Goal: Information Seeking & Learning: Understand process/instructions

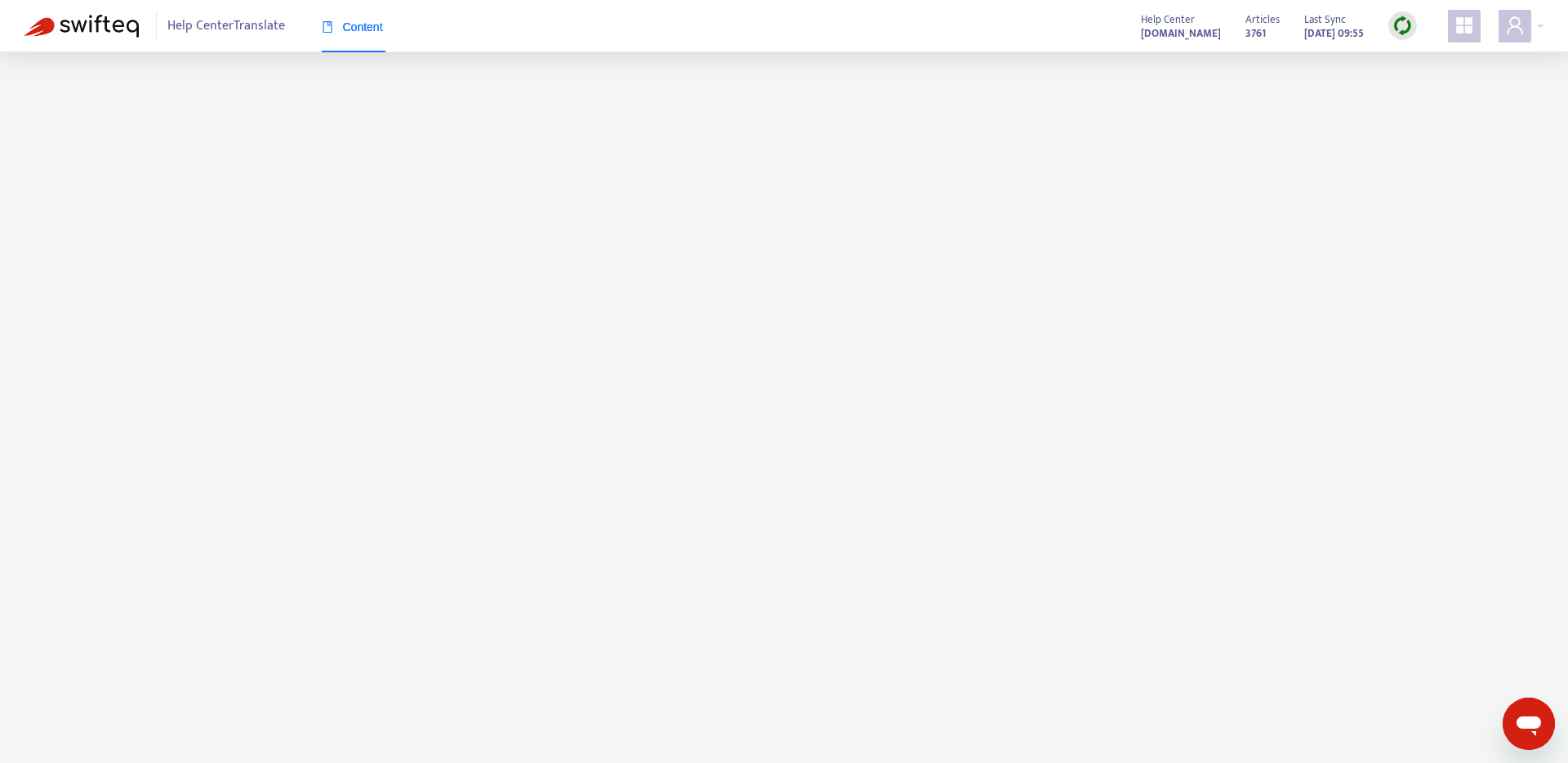
click at [231, 15] on span "Help Center Translate" at bounding box center [226, 26] width 118 height 31
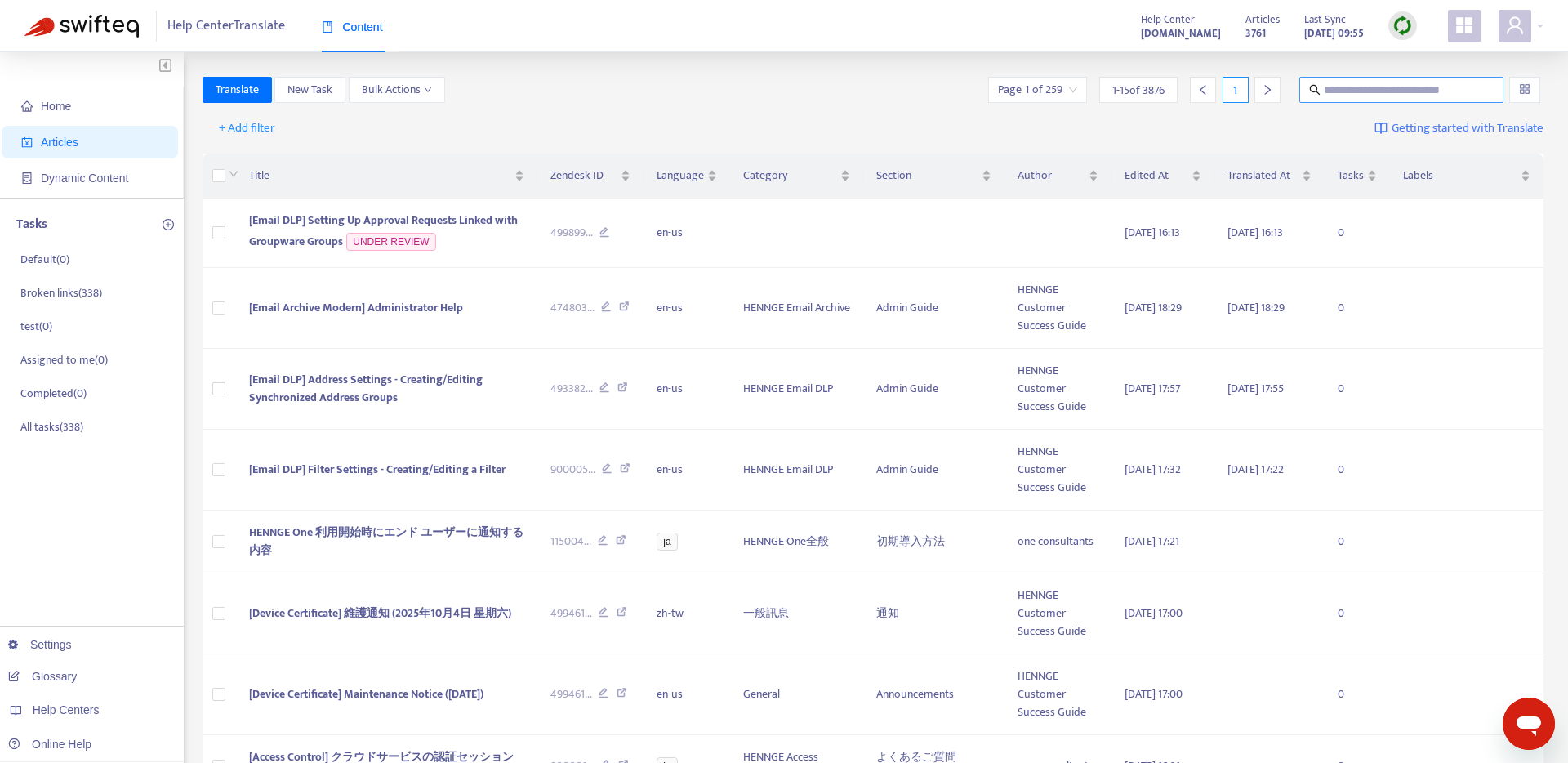
click at [1345, 79] on span at bounding box center [1401, 90] width 204 height 27
paste input "**********"
type input "**********"
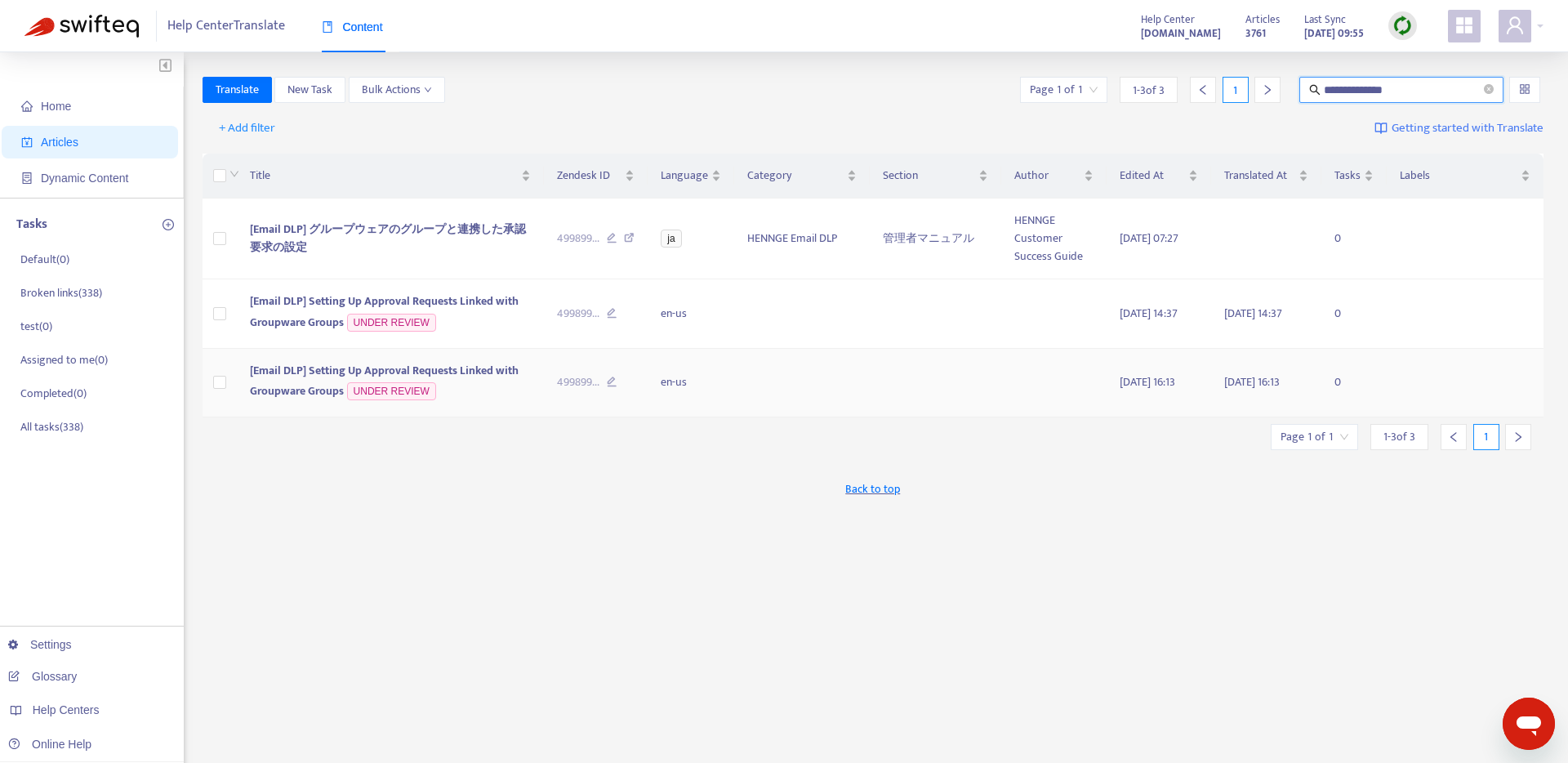
click at [391, 368] on span "[Email DLP] Setting Up Approval Requests Linked with Groupware Groups" at bounding box center [384, 381] width 269 height 40
click at [470, 381] on td "[Email DLP] Setting Up Approval Requests Linked with Groupware Groups UNDER REV…" at bounding box center [391, 384] width 307 height 70
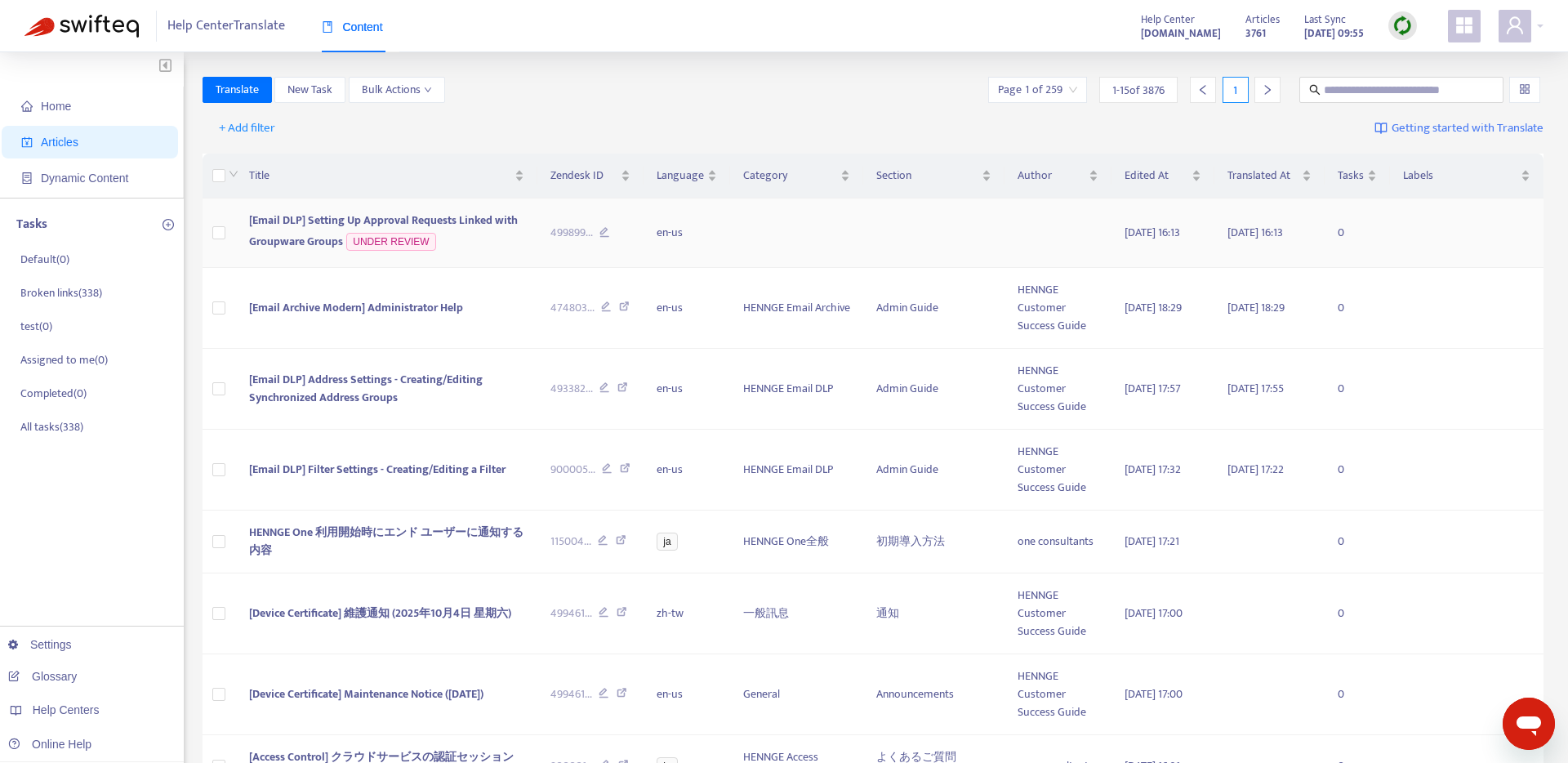
click at [458, 226] on span "[Email DLP] Setting Up Approval Requests Linked with Groupware Groups" at bounding box center [383, 231] width 269 height 40
click at [434, 308] on span "[Email Archive Modern] Administrator Help" at bounding box center [356, 307] width 214 height 19
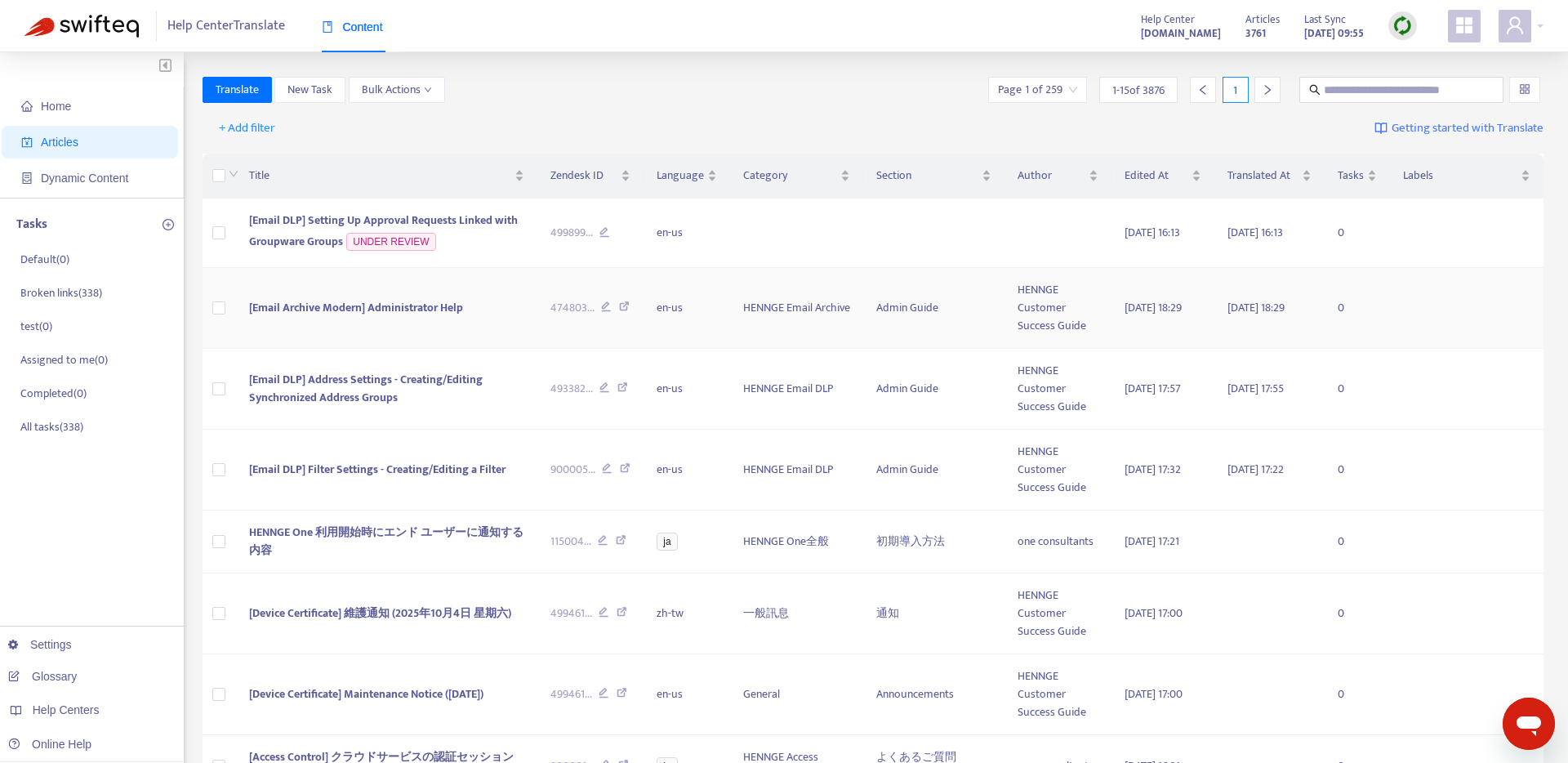
click at [434, 308] on span "[Email Archive Modern] Administrator Help" at bounding box center [356, 307] width 214 height 19
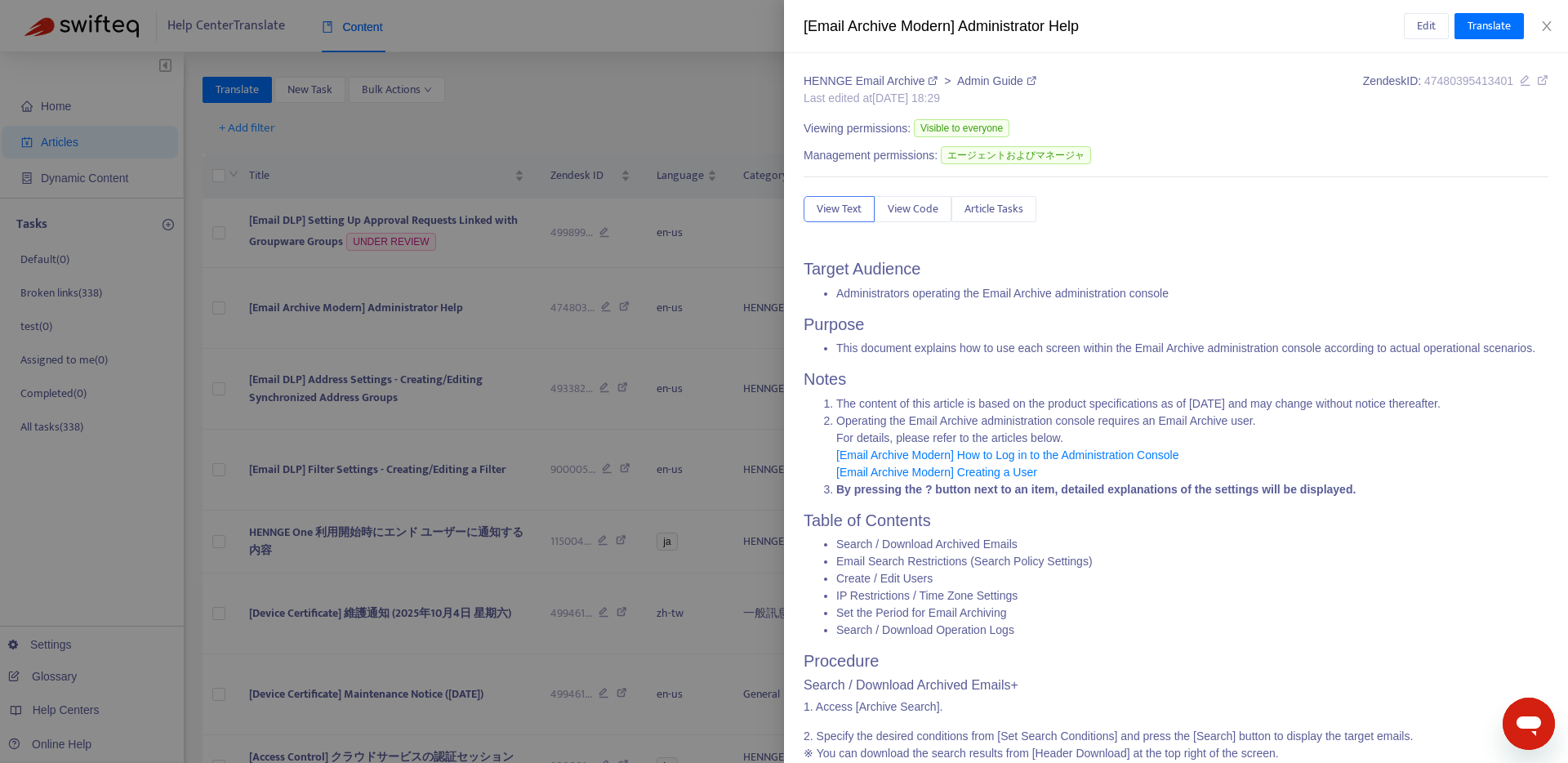
click at [397, 130] on div at bounding box center [784, 382] width 1568 height 763
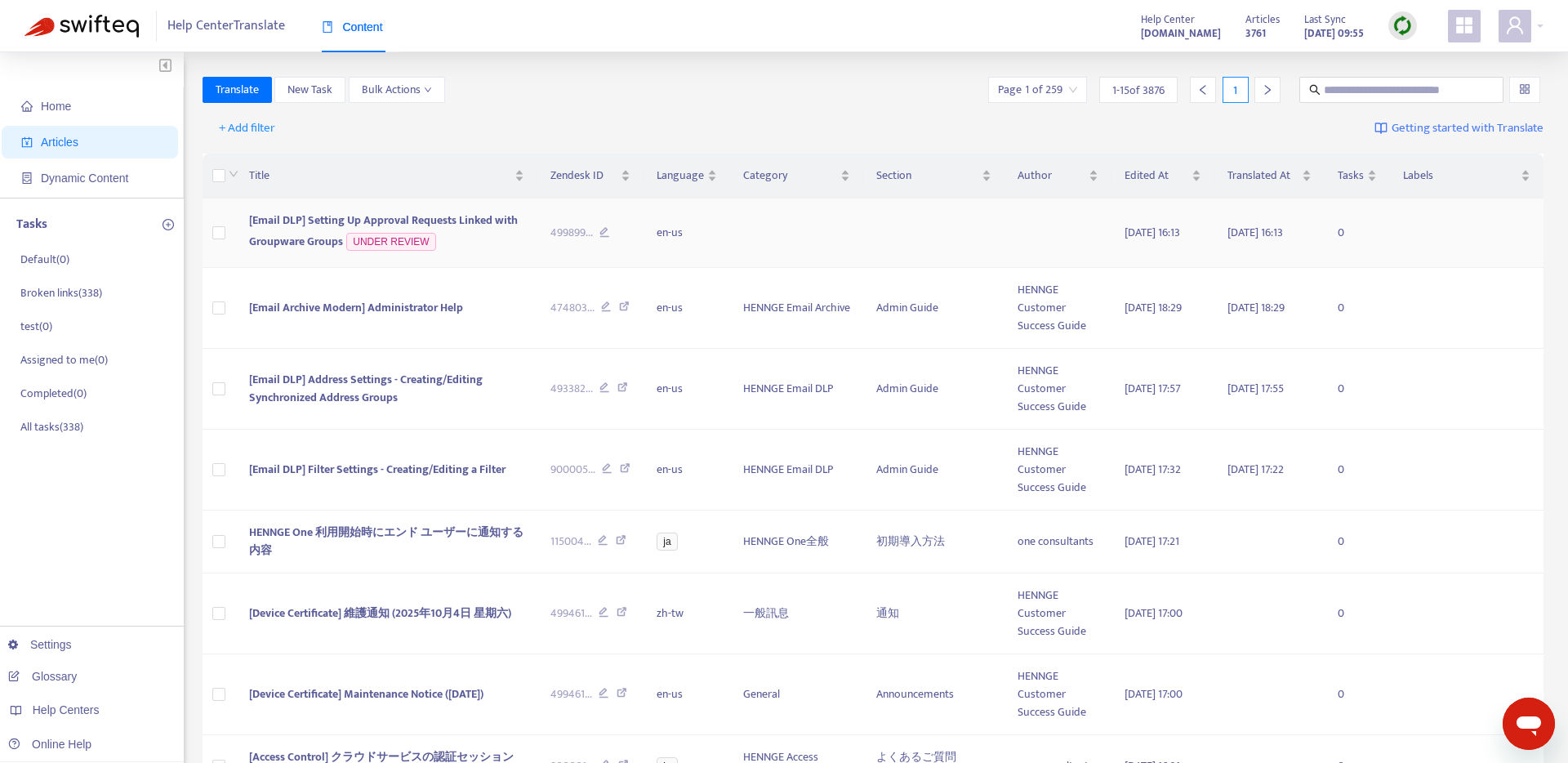
click at [352, 219] on span "[Email DLP] Setting Up Approval Requests Linked with Groupware Groups" at bounding box center [383, 231] width 269 height 40
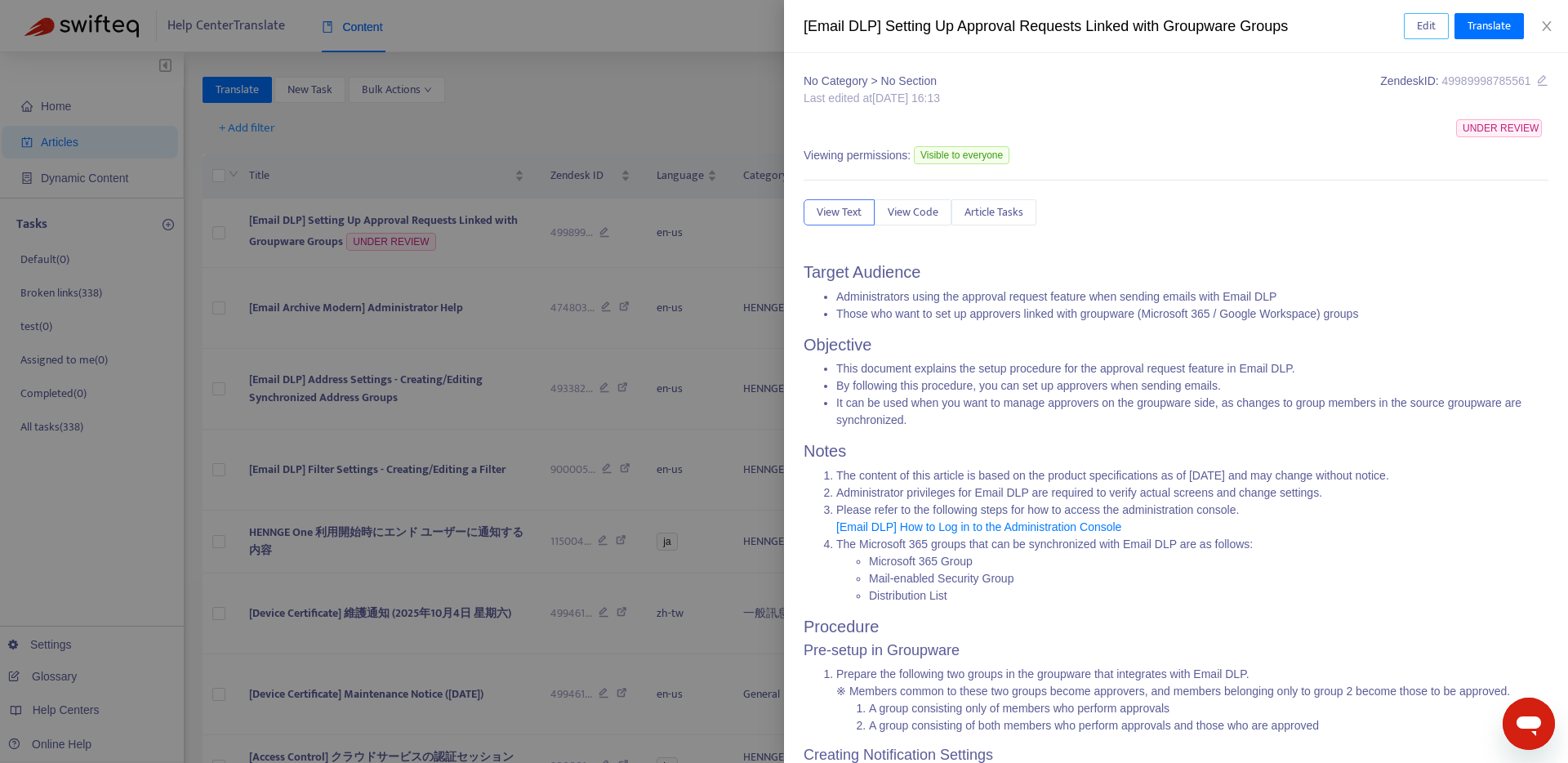
click at [1430, 22] on span "Edit" at bounding box center [1426, 27] width 19 height 18
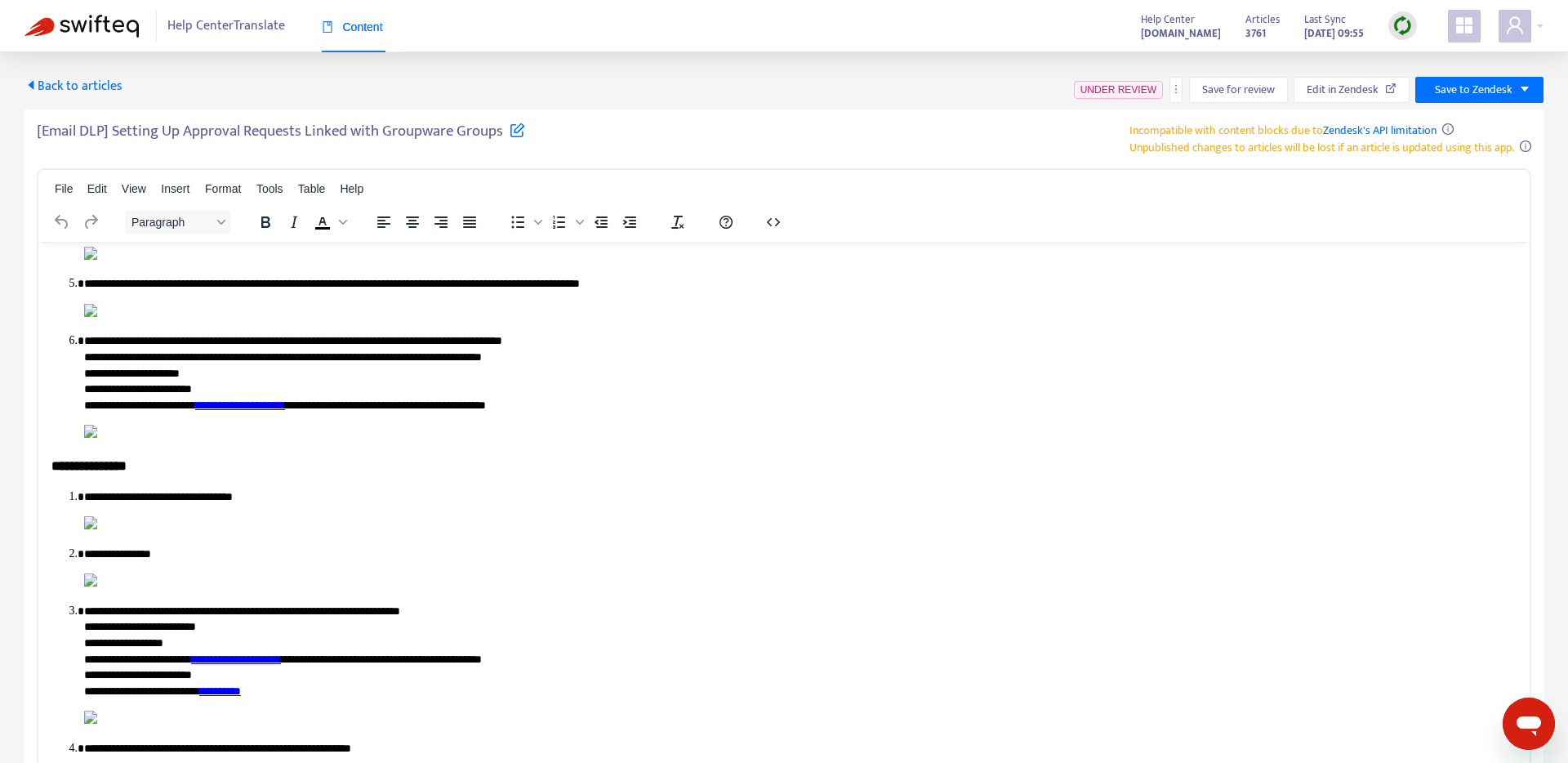
scroll to position [15394, 0]
click at [1173, 88] on icon "more" at bounding box center [1176, 89] width 12 height 12
click at [1337, 92] on span "Edit in Zendesk" at bounding box center [1342, 90] width 72 height 18
click at [1177, 97] on button "button" at bounding box center [1176, 90] width 13 height 27
click at [1368, 95] on span "Edit in Zendesk" at bounding box center [1342, 90] width 72 height 18
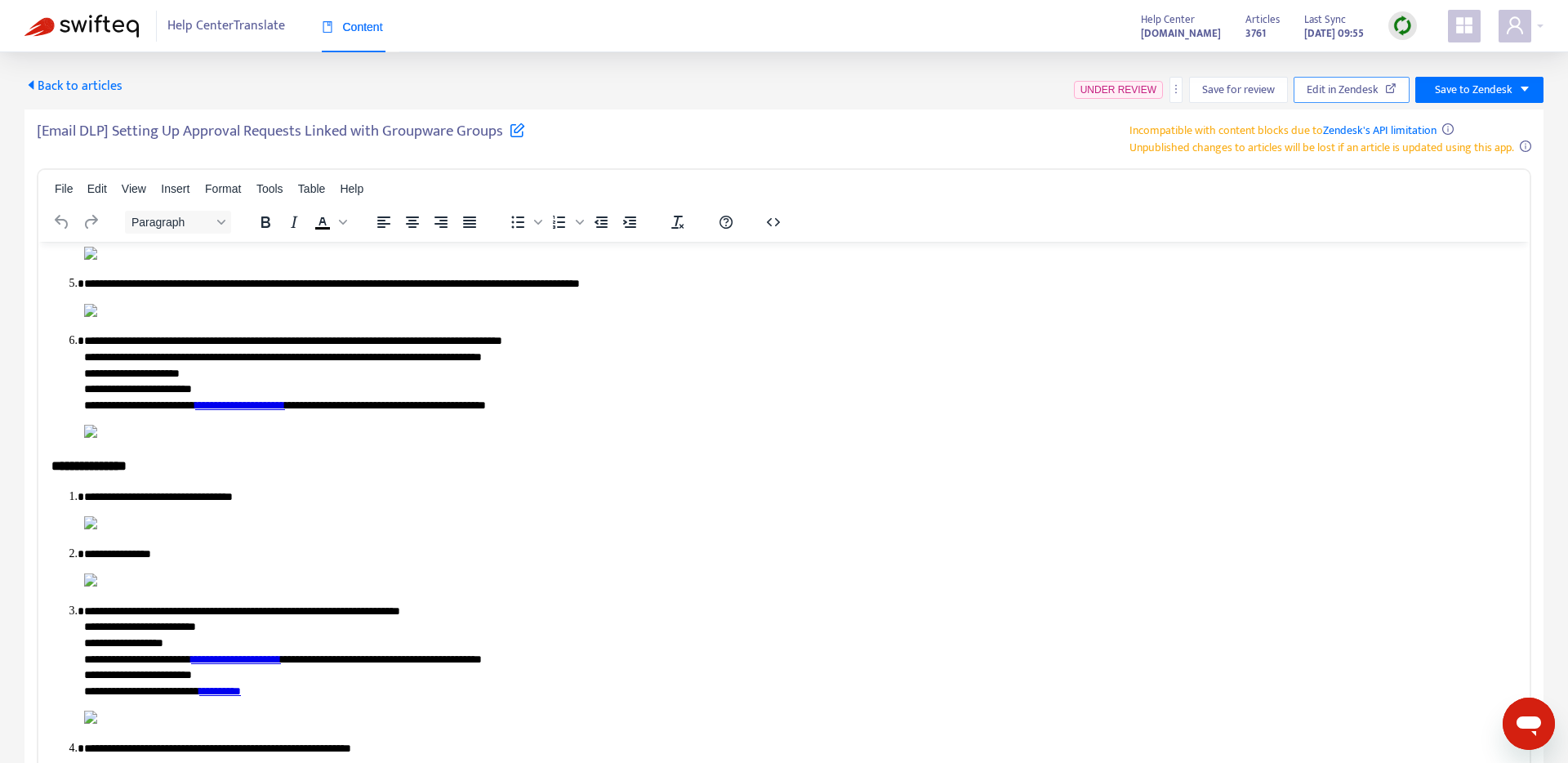
click at [1327, 98] on span "Edit in Zendesk" at bounding box center [1342, 90] width 72 height 18
